Goal: Task Accomplishment & Management: Complete application form

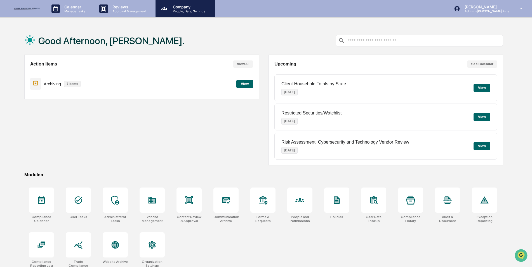
click at [175, 11] on p "People, Data, Settings" at bounding box center [188, 11] width 40 height 4
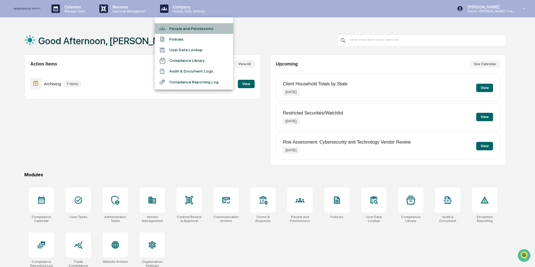
click at [174, 30] on li "People and Permissions" at bounding box center [194, 28] width 78 height 11
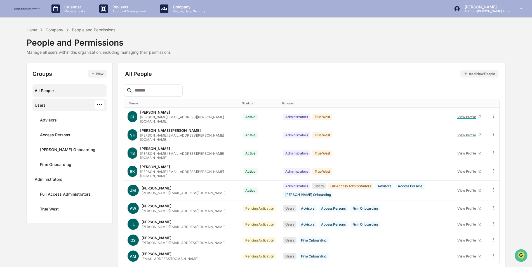
click at [50, 107] on div "Users ···" at bounding box center [70, 104] width 70 height 9
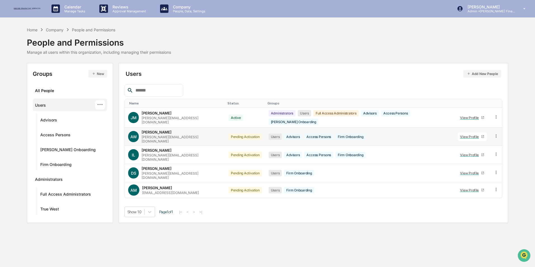
click at [494, 133] on icon at bounding box center [495, 135] width 5 height 5
click at [480, 153] on div "Change Status" at bounding box center [470, 156] width 48 height 7
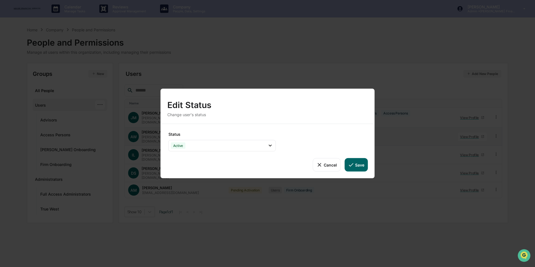
click at [357, 164] on button "Save" at bounding box center [355, 164] width 23 height 13
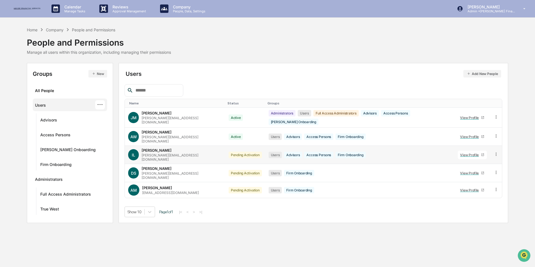
click at [495, 152] on icon at bounding box center [495, 154] width 5 height 5
click at [481, 171] on div "Change Status" at bounding box center [469, 174] width 57 height 11
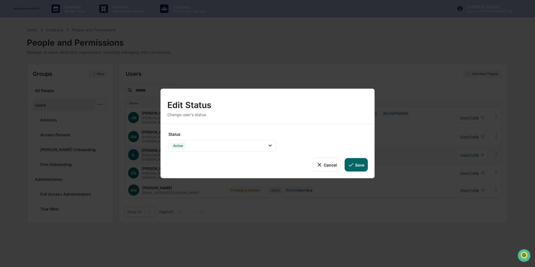
click at [360, 165] on button "Save" at bounding box center [355, 164] width 23 height 13
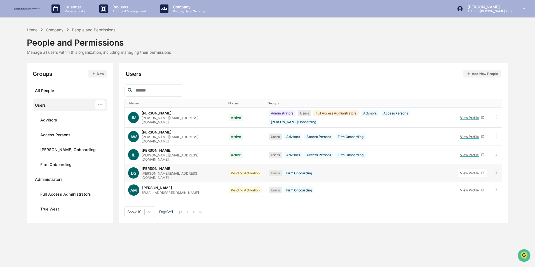
click at [494, 170] on icon at bounding box center [495, 172] width 5 height 5
click at [482, 189] on div "Change Status" at bounding box center [470, 192] width 48 height 7
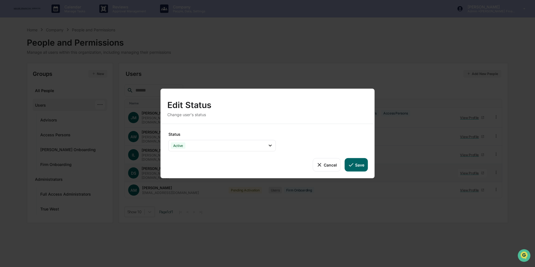
click at [359, 165] on button "Save" at bounding box center [355, 164] width 23 height 13
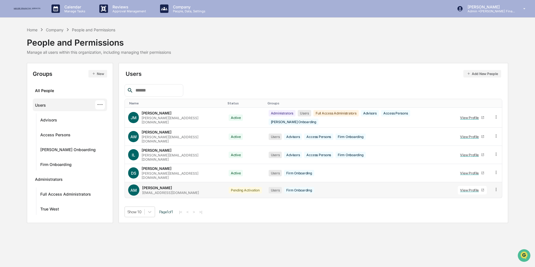
click at [495, 187] on icon at bounding box center [495, 189] width 5 height 5
click at [488, 206] on div "Change Status" at bounding box center [470, 209] width 48 height 7
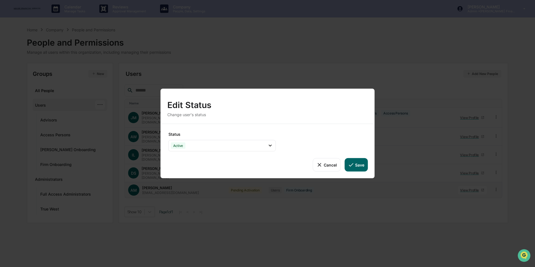
click at [355, 162] on button "Save" at bounding box center [355, 164] width 23 height 13
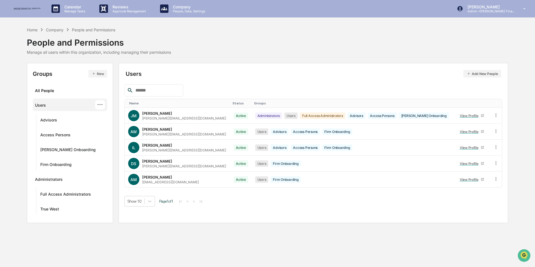
click at [31, 26] on div "Calendar Manage Tasks Reviews Approval Management Company People, Data, Setting…" at bounding box center [267, 133] width 535 height 267
click at [31, 32] on div "Home" at bounding box center [32, 29] width 11 height 5
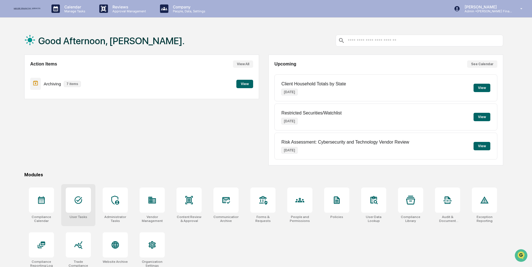
click at [80, 194] on div at bounding box center [78, 199] width 25 height 25
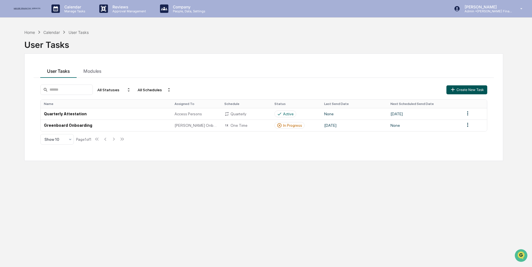
click at [458, 90] on button "Create New Task" at bounding box center [466, 89] width 41 height 9
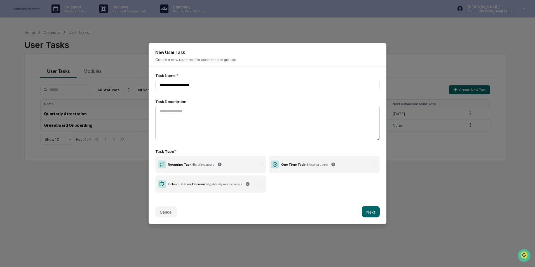
type input "**********"
click at [176, 117] on textarea at bounding box center [267, 123] width 224 height 34
paste textarea "**********"
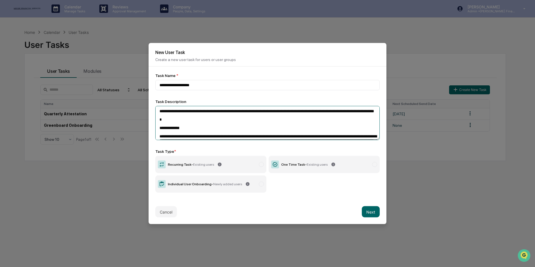
scroll to position [86, 0]
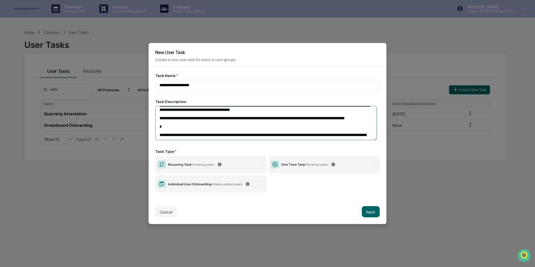
type textarea "**********"
click at [348, 162] on label "One Time Task - Existing users" at bounding box center [324, 164] width 111 height 17
click at [370, 208] on button "Next" at bounding box center [371, 211] width 18 height 11
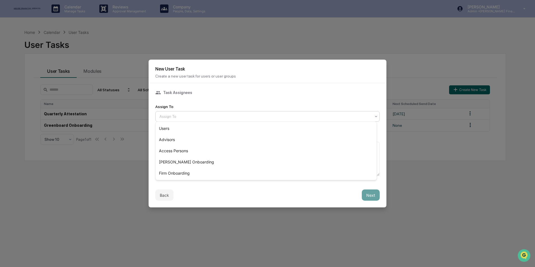
click at [198, 115] on div at bounding box center [264, 117] width 211 height 6
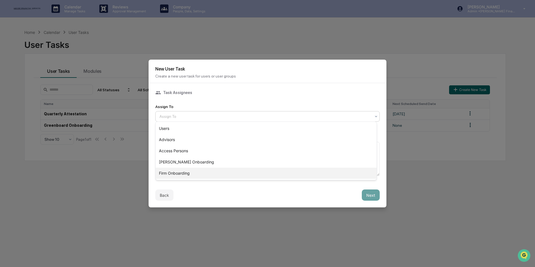
click at [190, 175] on div "Firm Onboarding" at bounding box center [266, 173] width 221 height 11
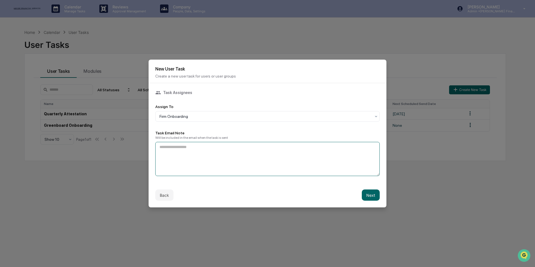
click at [188, 156] on textarea at bounding box center [267, 159] width 224 height 34
paste textarea "**********"
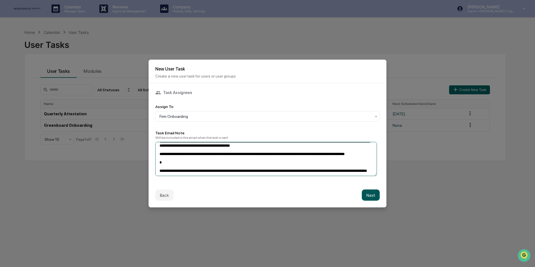
type textarea "**********"
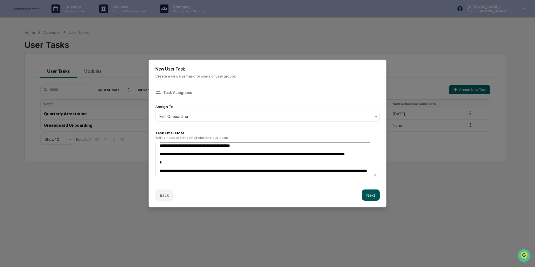
click at [368, 191] on button "Next" at bounding box center [371, 194] width 18 height 11
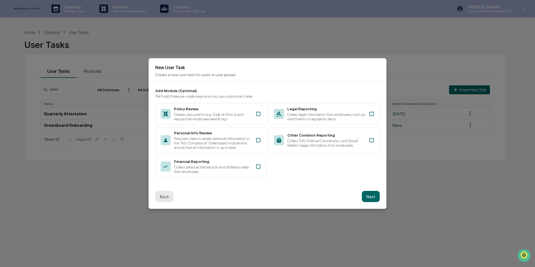
click at [161, 194] on button "Back" at bounding box center [164, 196] width 18 height 11
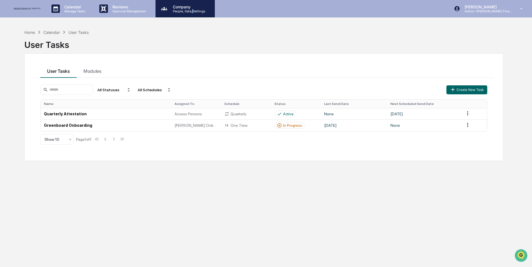
click at [192, 10] on p "People, Data, Settings" at bounding box center [188, 11] width 40 height 4
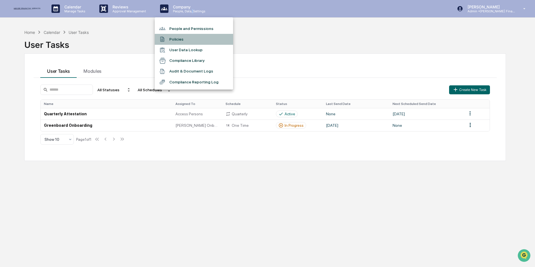
click at [180, 38] on li "Policies" at bounding box center [194, 39] width 78 height 11
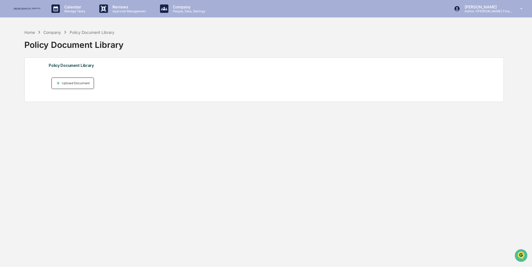
click at [79, 83] on div "Upload Document" at bounding box center [75, 83] width 29 height 4
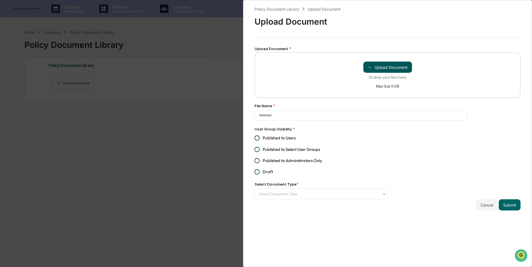
click at [379, 66] on button "＋ Upload Document" at bounding box center [387, 67] width 49 height 11
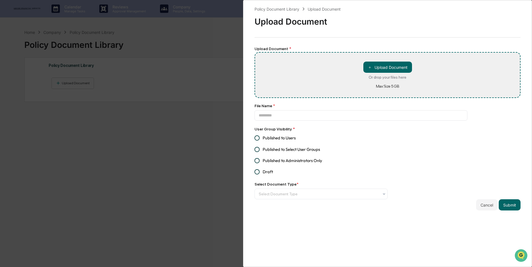
type input "**********"
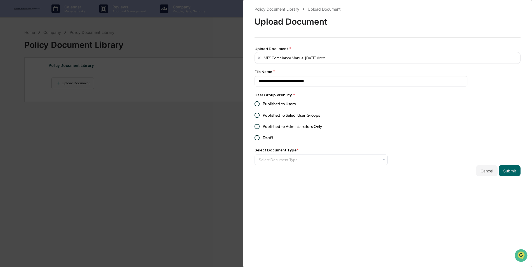
click at [269, 98] on div "User Group Visibility * Published to Users Published to Select User Groups Publ…" at bounding box center [321, 128] width 133 height 73
click at [269, 101] on span "Published to Users" at bounding box center [279, 104] width 33 height 6
click at [281, 158] on div at bounding box center [319, 160] width 120 height 6
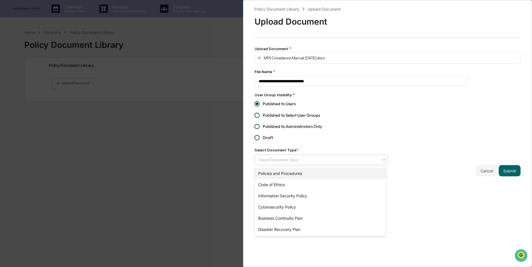
click at [283, 172] on div "Policies and Procedures" at bounding box center [320, 173] width 131 height 11
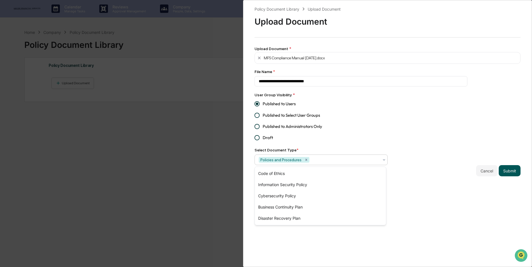
click at [509, 170] on button "Submit" at bounding box center [510, 170] width 22 height 11
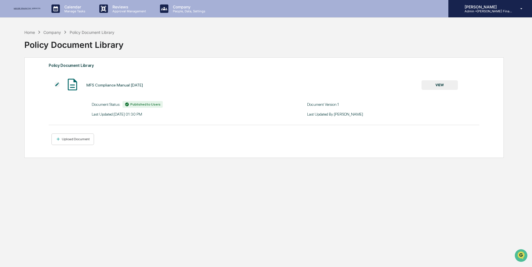
click at [488, 11] on p "Admin • Miller Financial" at bounding box center [486, 11] width 52 height 4
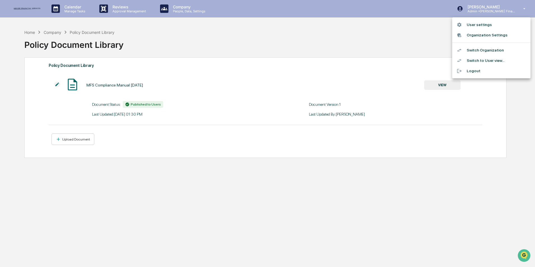
click at [227, 48] on div at bounding box center [267, 133] width 535 height 267
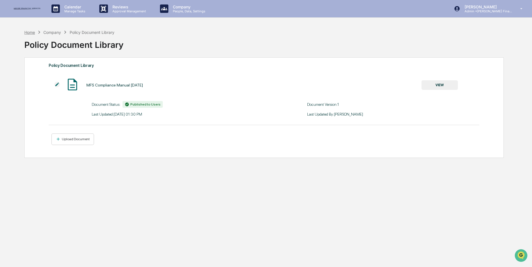
click at [31, 30] on div "Home" at bounding box center [29, 32] width 11 height 5
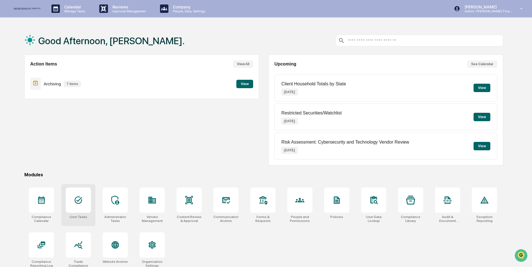
click at [80, 206] on div at bounding box center [78, 199] width 25 height 25
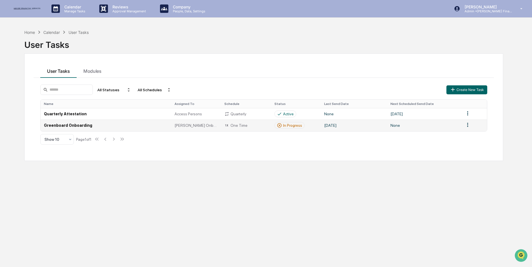
click at [74, 125] on td "Greenboard Onboarding" at bounding box center [106, 124] width 131 height 11
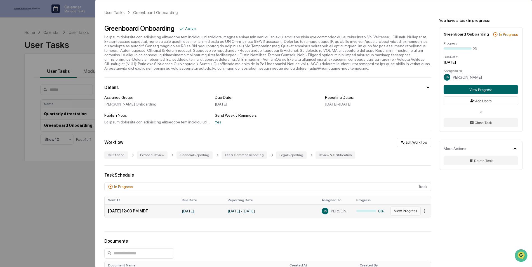
click at [403, 212] on button "View Progress" at bounding box center [406, 210] width 30 height 9
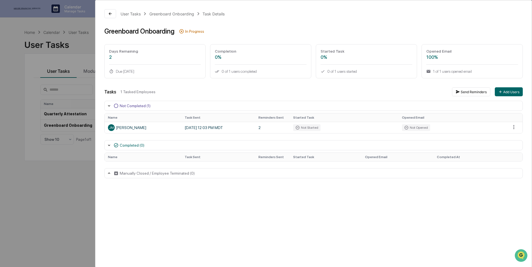
click at [80, 185] on div "User Tasks Greenboard Onboarding Task Details Greenboard Onboarding In Progress…" at bounding box center [266, 133] width 532 height 267
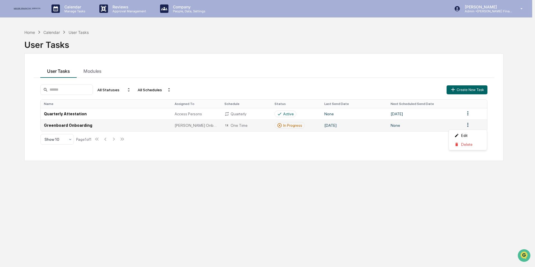
click at [469, 125] on html "Calendar Manage Tasks Reviews Approval Management Company People, Data, Setting…" at bounding box center [267, 133] width 535 height 267
click at [334, 165] on html "Calendar Manage Tasks Reviews Approval Management Company People, Data, Setting…" at bounding box center [267, 133] width 535 height 267
click at [75, 127] on td "Greenboard Onboarding" at bounding box center [106, 124] width 131 height 11
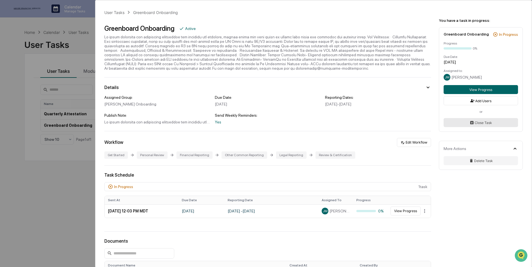
click at [477, 124] on button "Close Task" at bounding box center [481, 122] width 74 height 9
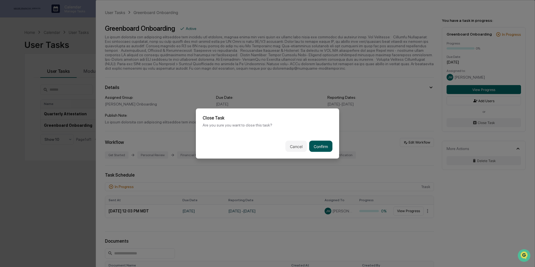
click at [320, 144] on button "Confirm" at bounding box center [320, 146] width 23 height 11
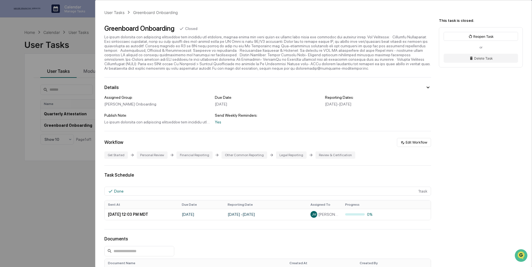
click at [84, 168] on div "User Tasks Greenboard Onboarding Greenboard Onboarding Closed Details Assigned …" at bounding box center [266, 133] width 532 height 267
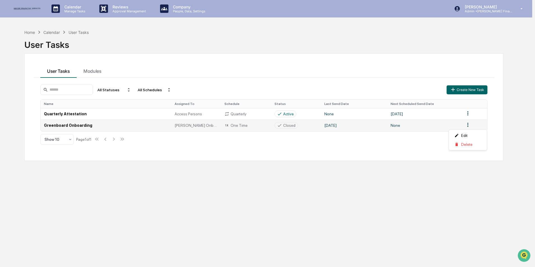
click at [469, 125] on html "Calendar Manage Tasks Reviews Approval Management Company People, Data, Setting…" at bounding box center [267, 133] width 535 height 267
click at [466, 146] on div "Delete" at bounding box center [468, 144] width 36 height 9
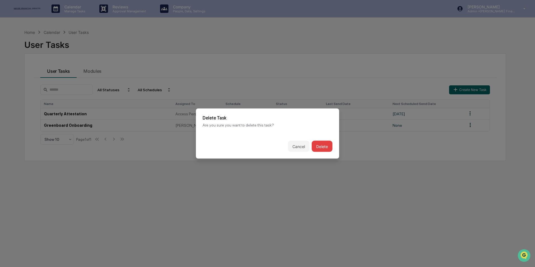
click at [321, 145] on button "Delete" at bounding box center [322, 146] width 21 height 11
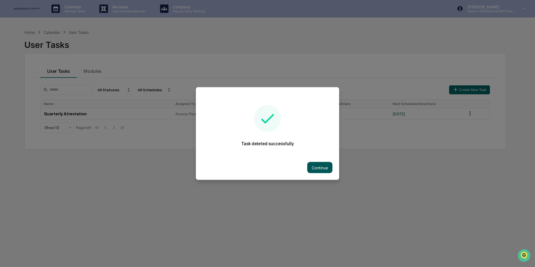
click at [321, 166] on button "Continue" at bounding box center [319, 167] width 25 height 11
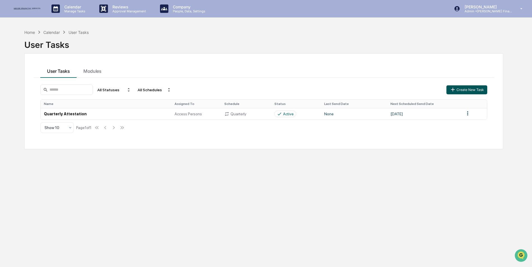
click at [459, 89] on button "Create New Task" at bounding box center [466, 89] width 41 height 9
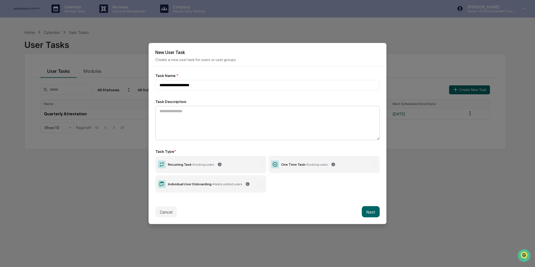
type input "**********"
click at [185, 119] on textarea at bounding box center [267, 123] width 224 height 34
paste textarea "**********"
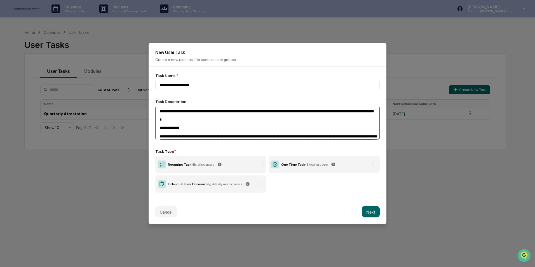
scroll to position [86, 0]
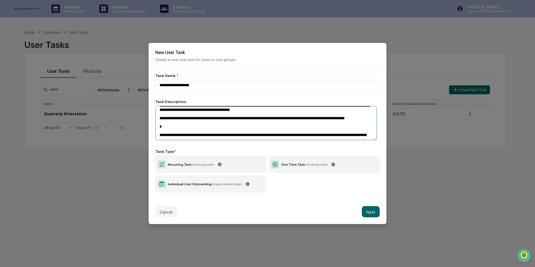
type textarea "**********"
click at [358, 164] on label "One Time Task - Existing users" at bounding box center [324, 164] width 111 height 17
click at [368, 211] on button "Next" at bounding box center [371, 211] width 18 height 11
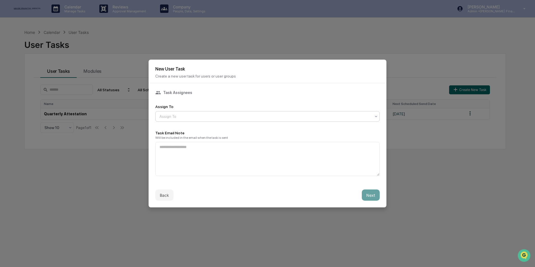
click at [184, 115] on div at bounding box center [264, 117] width 211 height 6
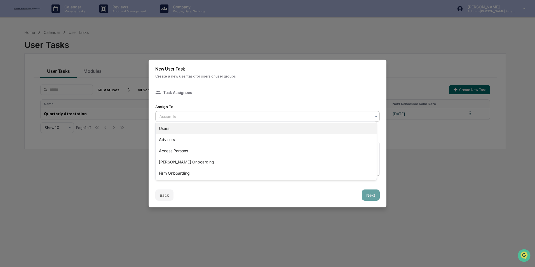
click at [182, 129] on div "Users" at bounding box center [266, 128] width 221 height 11
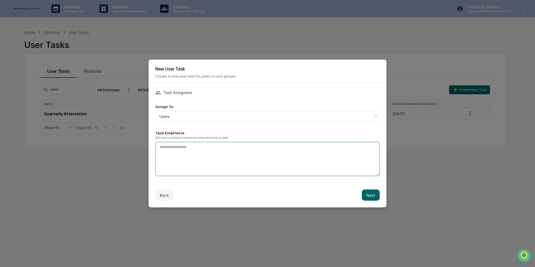
paste textarea "**********"
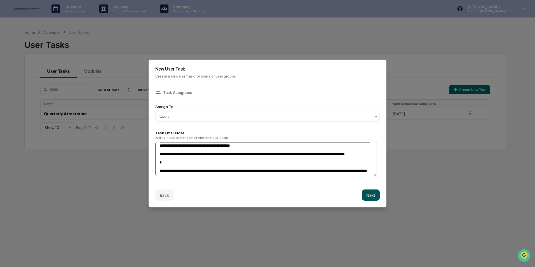
type textarea "**********"
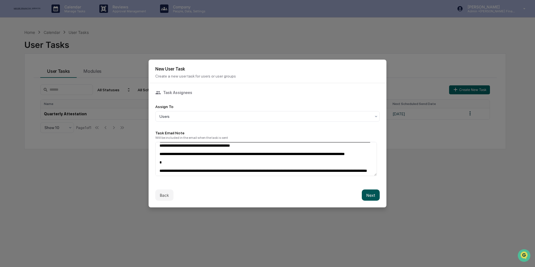
click at [367, 192] on button "Next" at bounding box center [371, 194] width 18 height 11
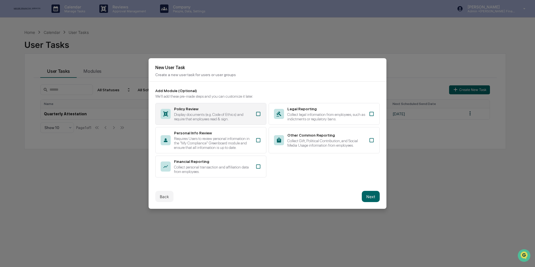
click at [208, 109] on div "Policy Review" at bounding box center [213, 109] width 78 height 4
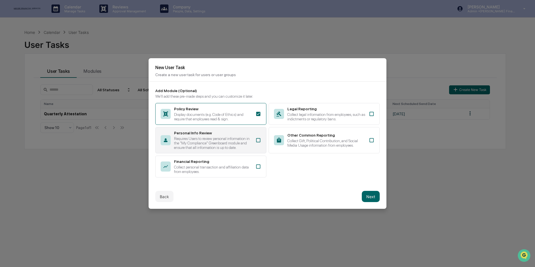
click at [220, 143] on div "Requires Users to review personal information in the "My Compliance" Greenboard…" at bounding box center [213, 142] width 78 height 13
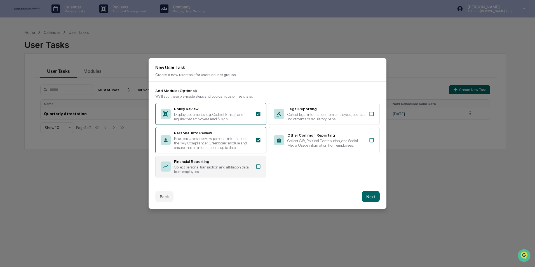
click at [224, 165] on div "Collect personal transaction and affiliation data from employees." at bounding box center [213, 169] width 78 height 9
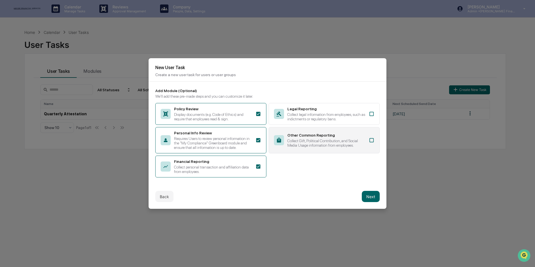
click at [300, 141] on div "Collect Gift, Political Contribution, and Social Media Usage information from e…" at bounding box center [326, 142] width 78 height 9
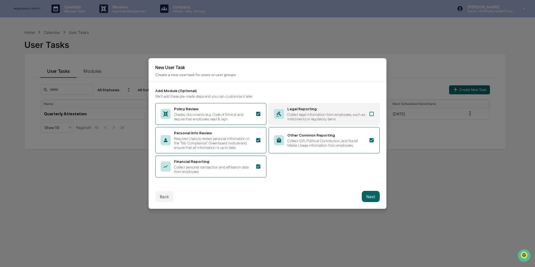
click at [322, 104] on div "Legal Reporting Collect legal information from employees, such as indictments o…" at bounding box center [324, 114] width 111 height 22
click at [370, 196] on button "Next" at bounding box center [371, 196] width 18 height 11
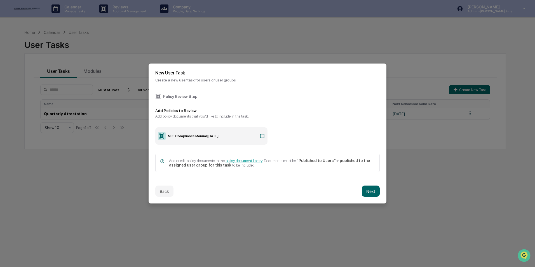
click at [254, 136] on label "MFS Compliance Manual April 2025" at bounding box center [211, 135] width 112 height 17
click at [368, 190] on button "Next" at bounding box center [371, 190] width 18 height 11
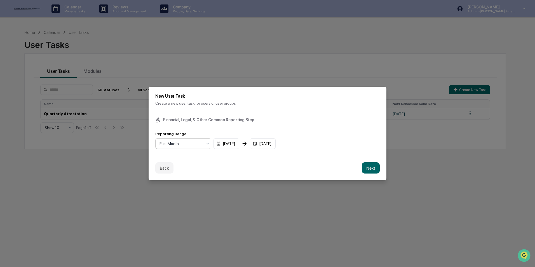
click at [192, 145] on div at bounding box center [180, 144] width 43 height 6
click at [185, 163] on div "Past Quarter" at bounding box center [183, 166] width 55 height 11
click at [368, 168] on button "Next" at bounding box center [371, 167] width 18 height 11
click at [172, 140] on div "mm/dd/yyyy" at bounding box center [172, 143] width 35 height 11
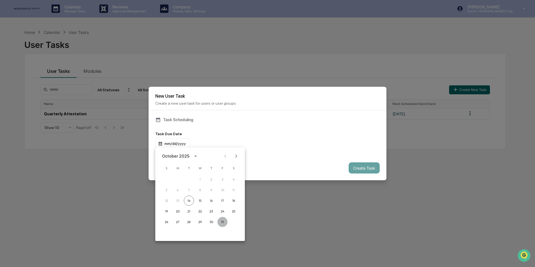
click at [224, 222] on button "31" at bounding box center [222, 222] width 10 height 10
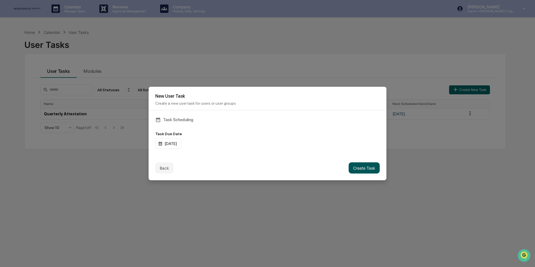
click at [354, 169] on button "Create Task" at bounding box center [364, 167] width 31 height 11
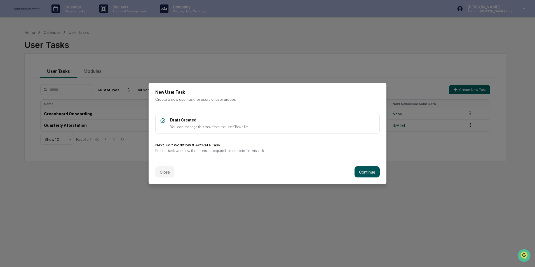
click at [360, 173] on button "Continue" at bounding box center [366, 171] width 25 height 11
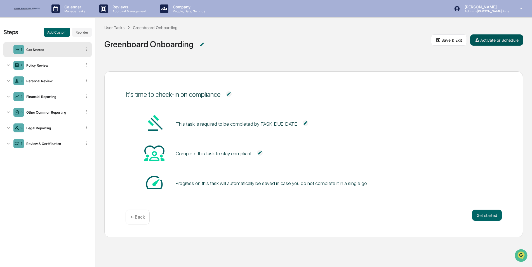
click at [500, 41] on button "Activate or Schedule" at bounding box center [496, 39] width 53 height 11
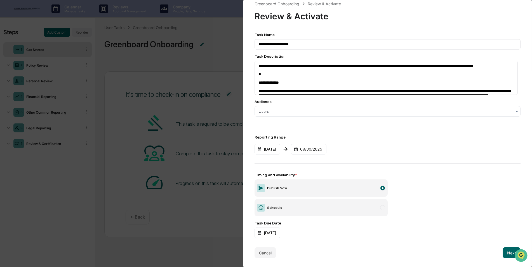
scroll to position [8, 0]
click at [506, 248] on button "Next" at bounding box center [512, 252] width 18 height 11
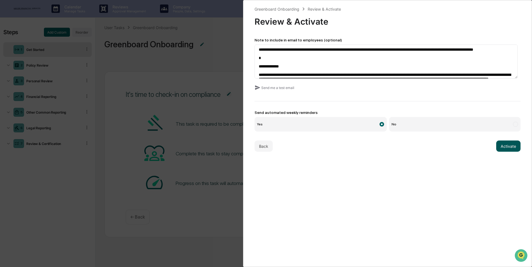
click at [503, 144] on button "Activate" at bounding box center [508, 145] width 24 height 11
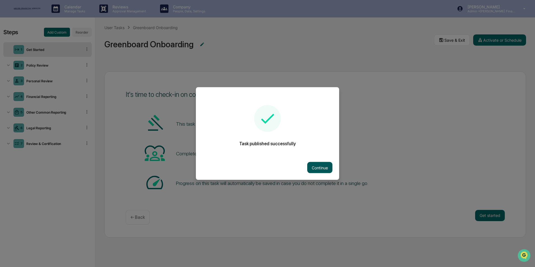
click at [317, 165] on button "Continue" at bounding box center [319, 167] width 25 height 11
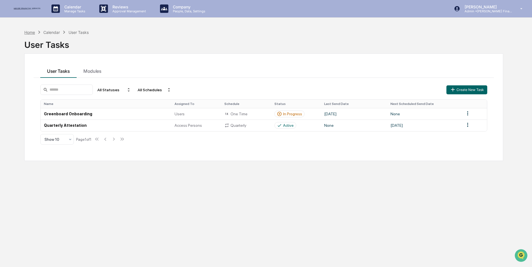
click at [32, 34] on div "Home" at bounding box center [29, 32] width 11 height 5
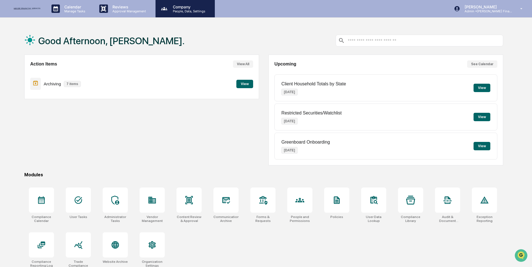
click at [184, 11] on p "People, Data, Settings" at bounding box center [188, 11] width 40 height 4
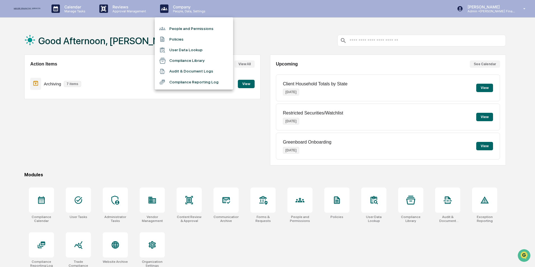
click at [182, 25] on li "People and Permissions" at bounding box center [194, 28] width 78 height 11
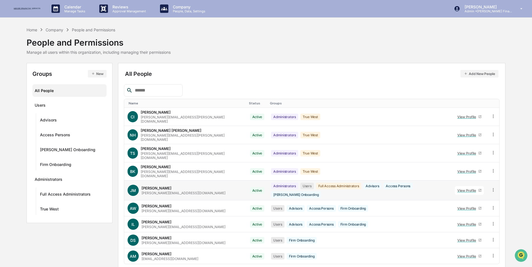
click at [478, 189] on icon at bounding box center [479, 190] width 3 height 3
